Goal: Find specific page/section: Locate a particular part of the current website

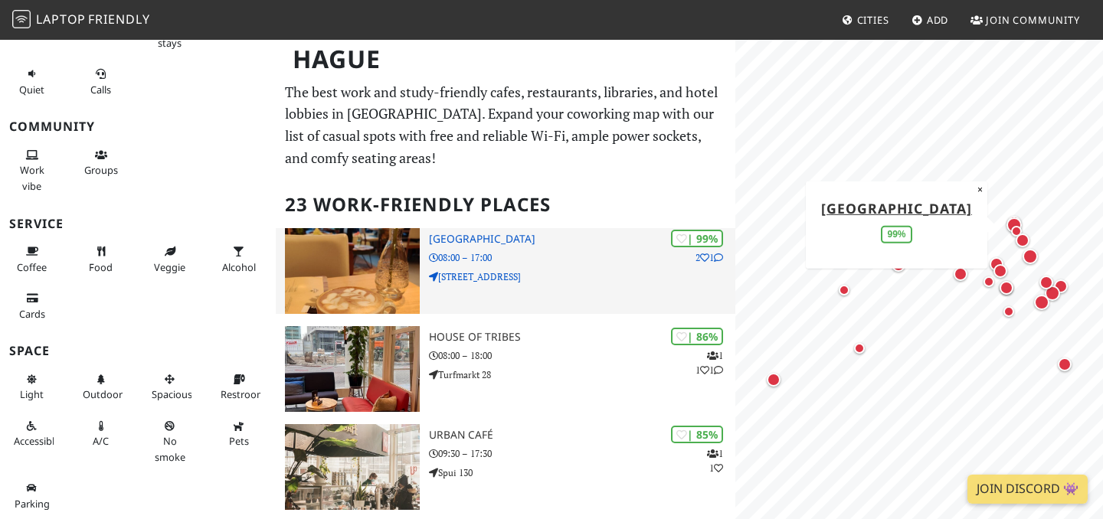
click at [481, 237] on h3 "[GEOGRAPHIC_DATA]" at bounding box center [582, 239] width 306 height 13
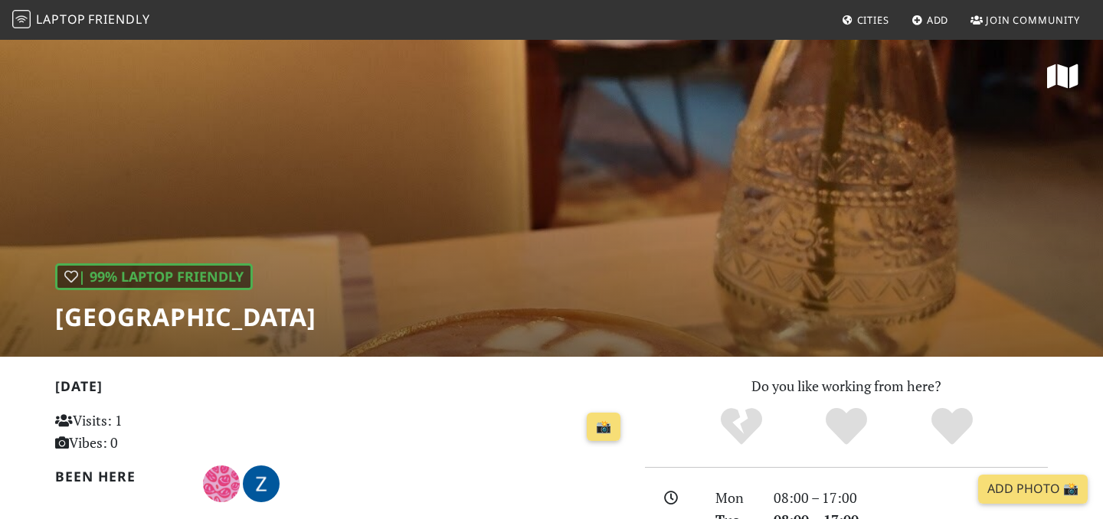
click at [606, 174] on div "| 99% Laptop Friendly Barista Cafe Frederikstraat" at bounding box center [551, 197] width 1103 height 319
click at [287, 281] on div "| 99% Laptop Friendly Barista Cafe Frederikstraat" at bounding box center [185, 298] width 261 height 68
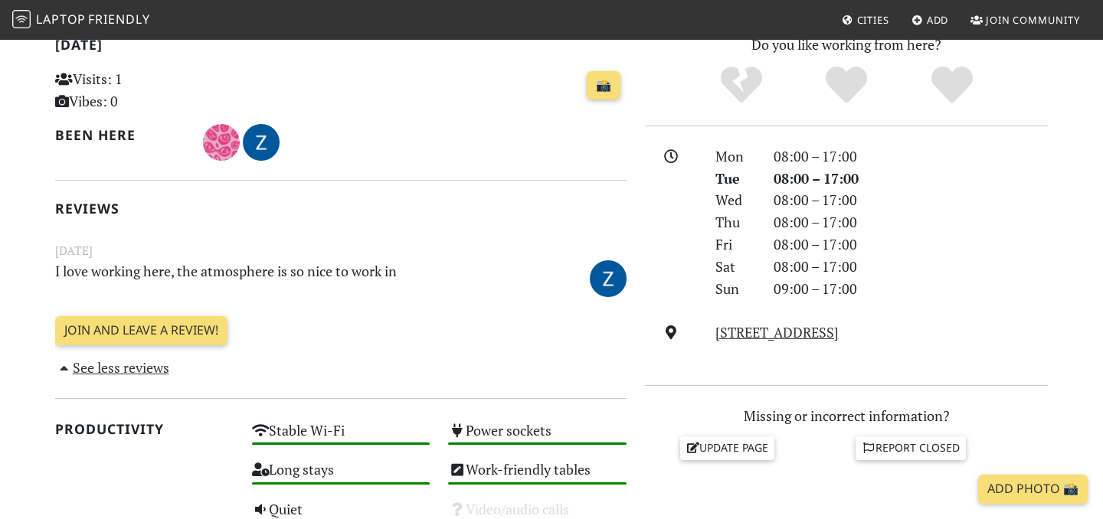
scroll to position [442, 0]
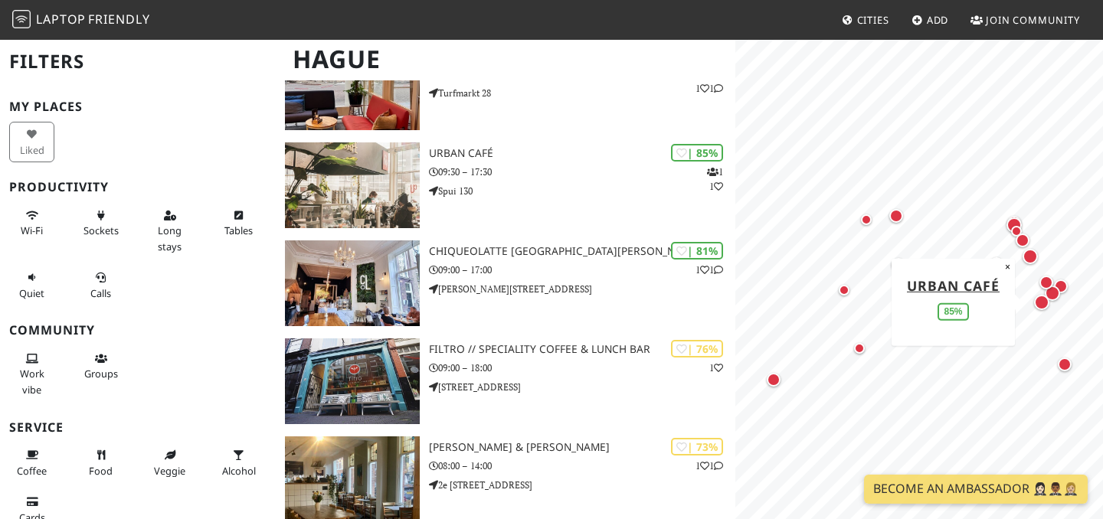
scroll to position [284, 0]
